Goal: Task Accomplishment & Management: Use online tool/utility

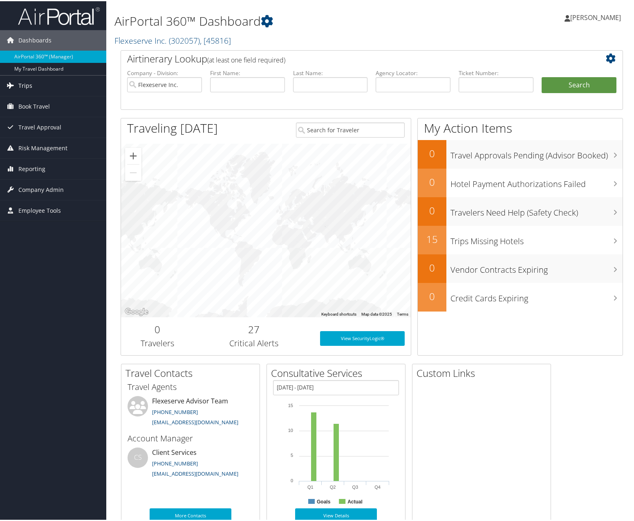
click at [48, 85] on link "Trips" at bounding box center [53, 84] width 106 height 20
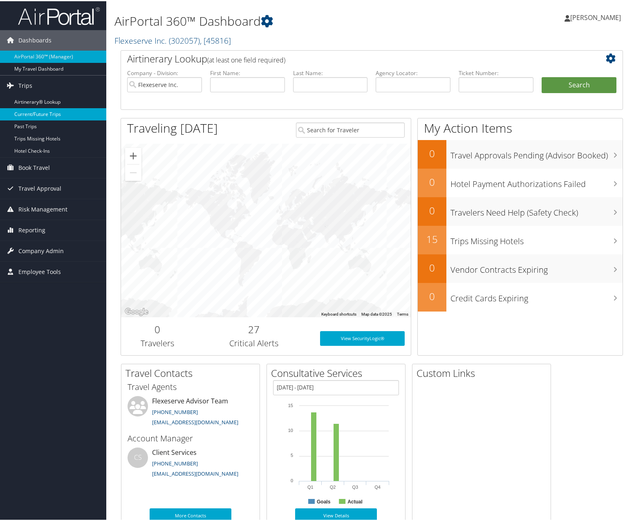
click at [42, 113] on link "Current/Future Trips" at bounding box center [53, 113] width 106 height 12
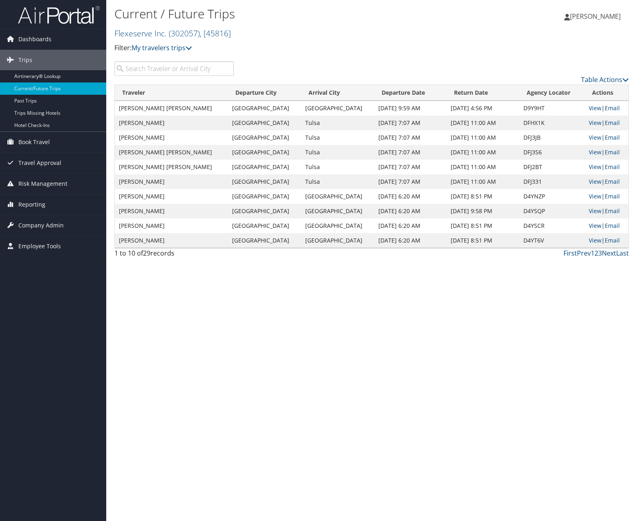
click at [589, 227] on link "View" at bounding box center [595, 226] width 13 height 8
click at [32, 142] on span "Book Travel" at bounding box center [33, 142] width 31 height 20
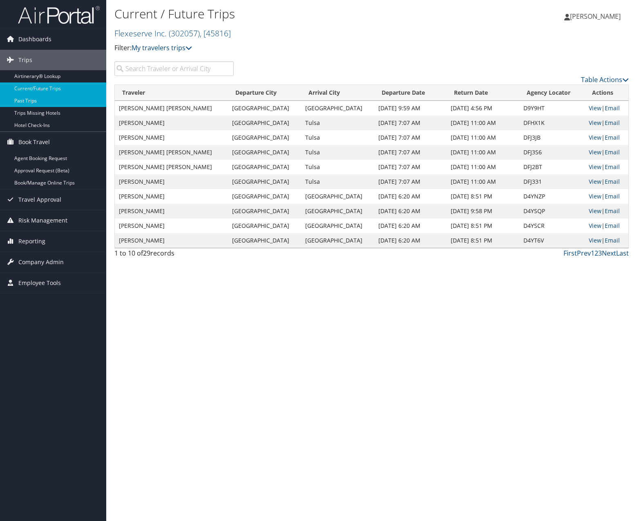
click at [52, 100] on link "Past Trips" at bounding box center [53, 101] width 106 height 12
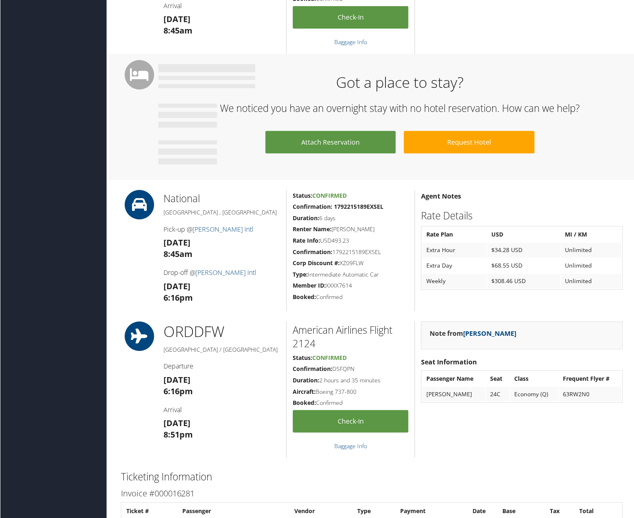
scroll to position [368, 0]
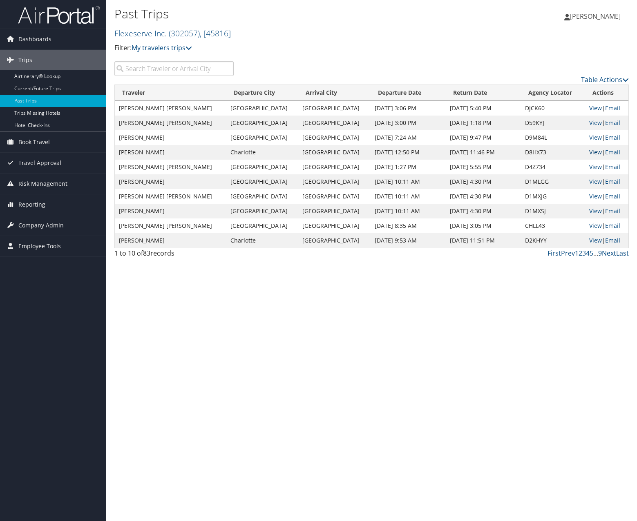
click at [592, 154] on link "View" at bounding box center [595, 152] width 13 height 8
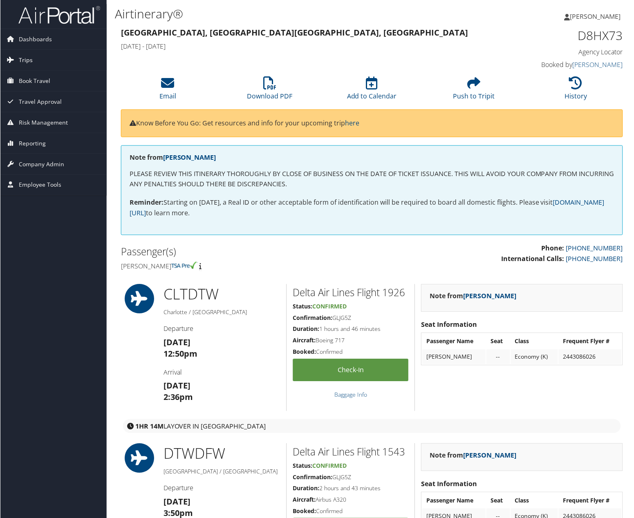
click at [39, 63] on link "Trips" at bounding box center [53, 60] width 106 height 20
click at [44, 143] on span "Book Travel" at bounding box center [33, 142] width 31 height 20
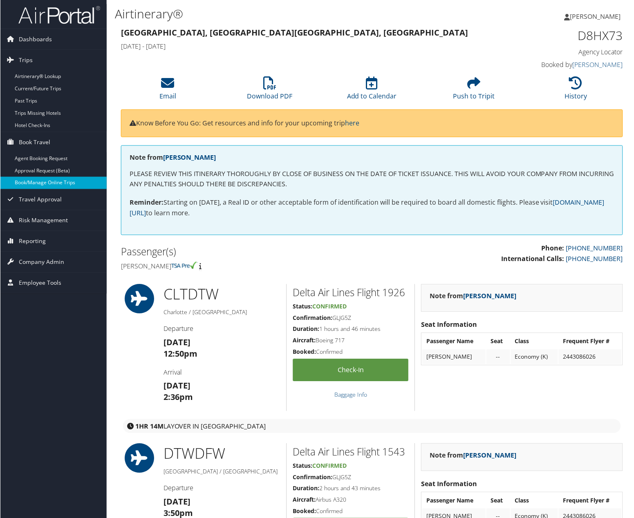
click at [54, 183] on link "Book/Manage Online Trips" at bounding box center [53, 183] width 106 height 12
